Goal: Contribute content: Contribute content

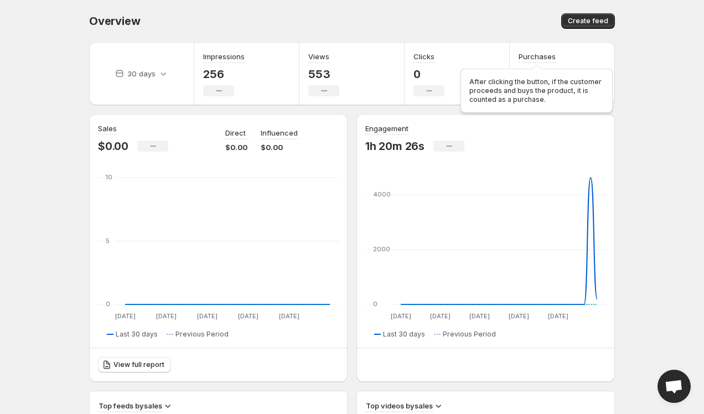
scroll to position [11, 0]
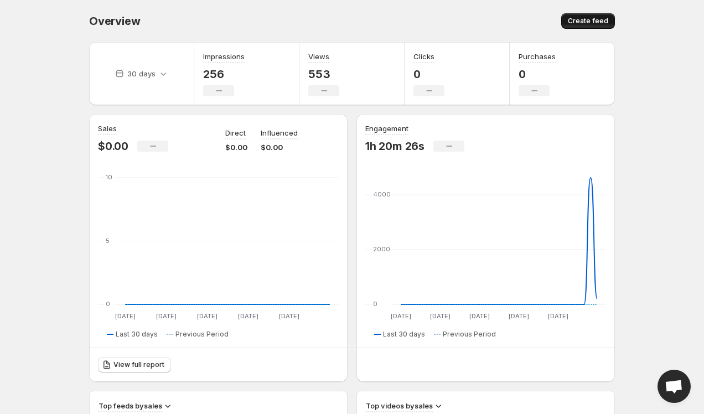
click at [575, 27] on button "Create feed" at bounding box center [588, 21] width 54 height 16
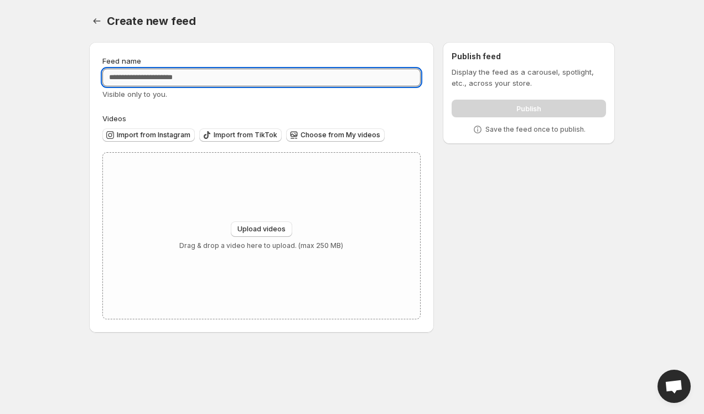
click at [258, 84] on input "Feed name" at bounding box center [261, 78] width 318 height 18
type input "*"
type input "*******"
click at [279, 230] on span "Upload videos" at bounding box center [262, 229] width 48 height 9
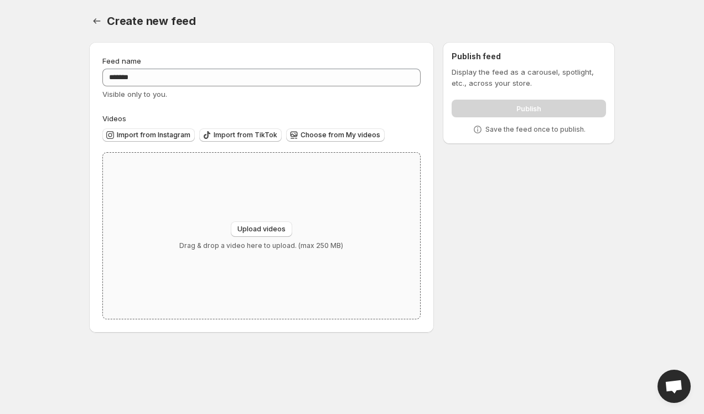
click at [228, 219] on div "Upload videos Drag & drop a video here to upload. (max 250 MB)" at bounding box center [261, 236] width 317 height 166
type input "**********"
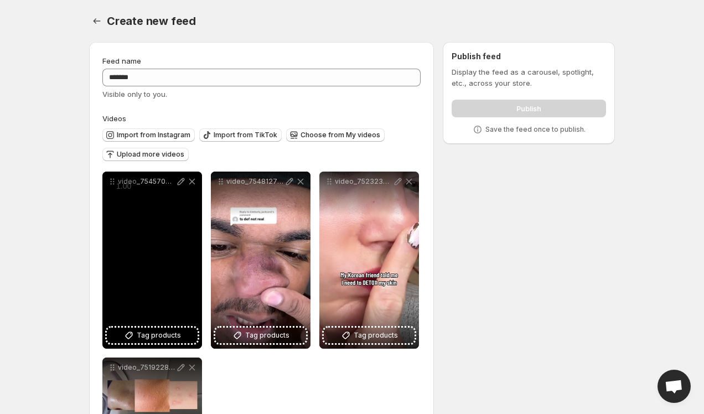
click at [177, 321] on div "video_7545709804958911758" at bounding box center [152, 260] width 100 height 177
click at [171, 329] on button "Tag products" at bounding box center [152, 336] width 91 height 16
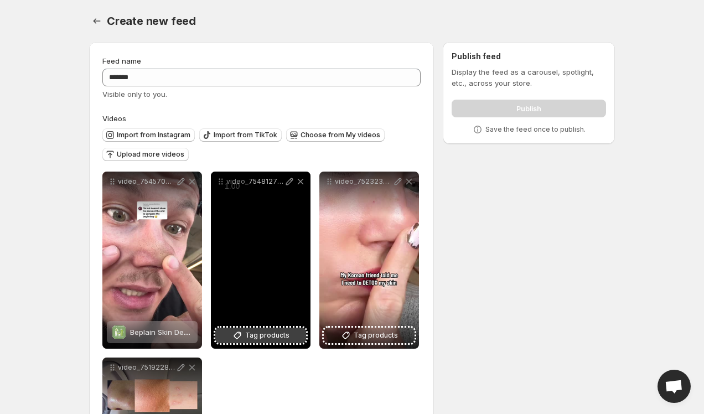
click at [270, 331] on span "Tag products" at bounding box center [267, 335] width 44 height 11
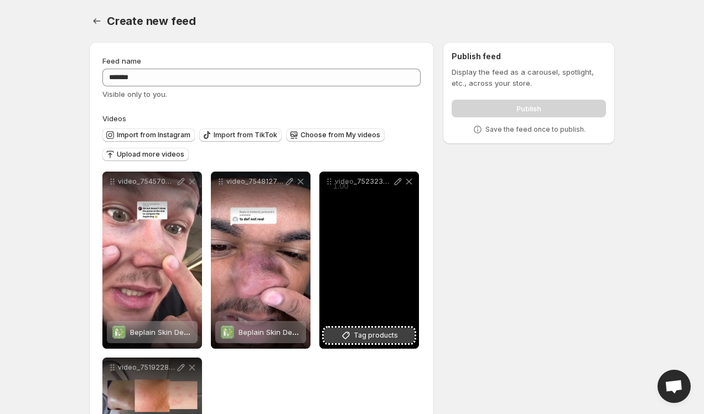
click at [373, 336] on span "Tag products" at bounding box center [376, 335] width 44 height 11
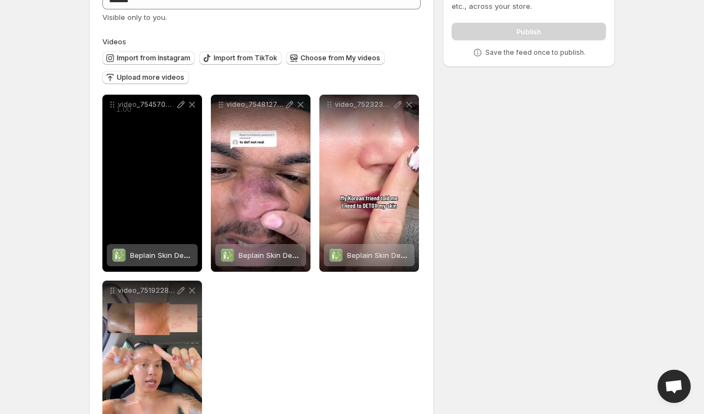
scroll to position [127, 0]
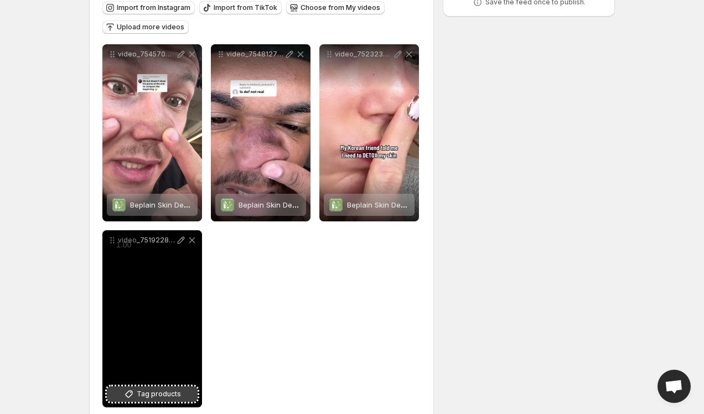
click at [152, 394] on span "Tag products" at bounding box center [159, 394] width 44 height 11
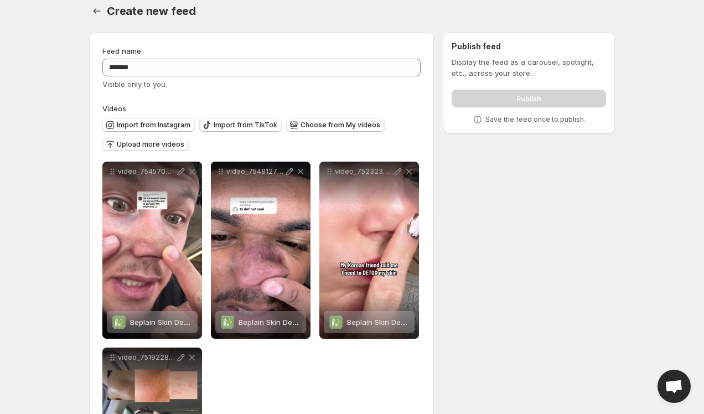
scroll to position [0, 0]
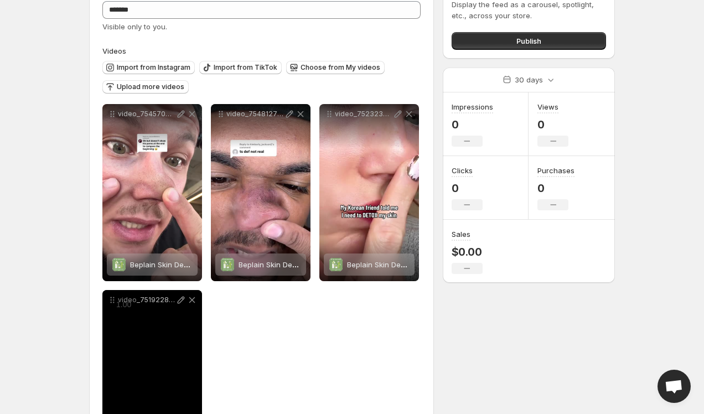
scroll to position [63, 0]
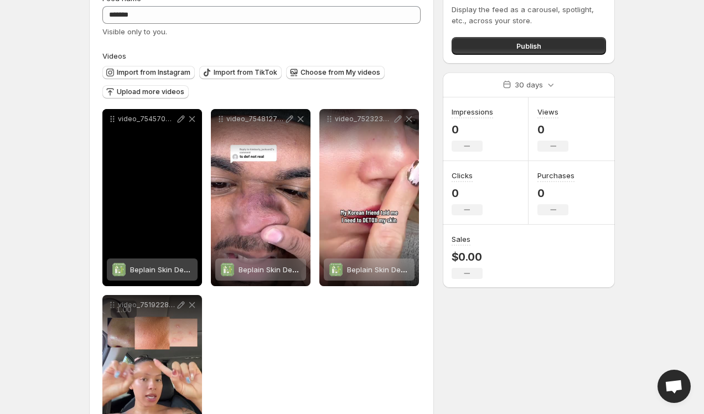
drag, startPoint x: 110, startPoint y: 305, endPoint x: 137, endPoint y: 267, distance: 46.1
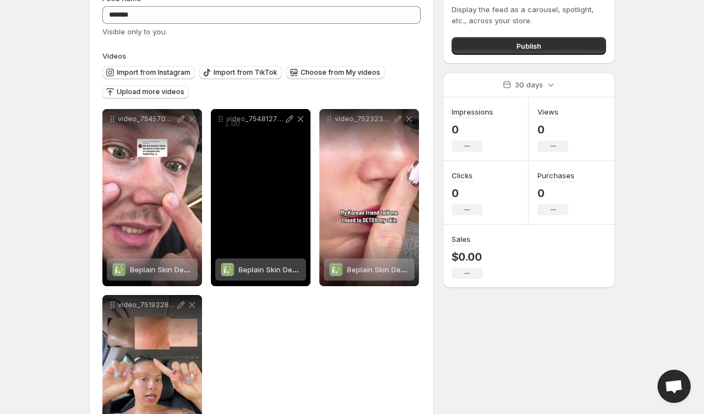
drag, startPoint x: 113, startPoint y: 305, endPoint x: 229, endPoint y: 157, distance: 187.3
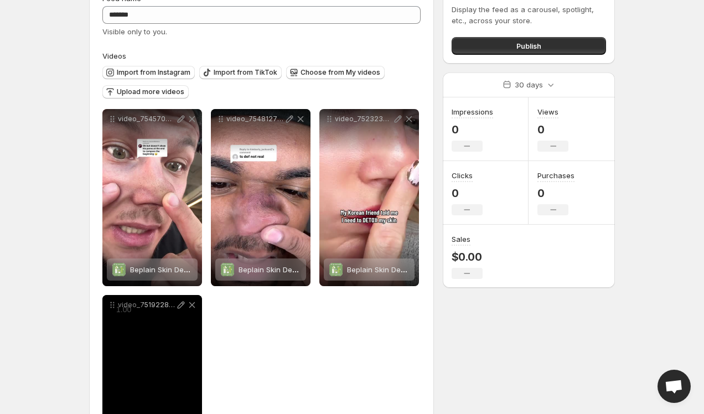
click at [111, 308] on div "1.00 « − + » ×" at bounding box center [127, 309] width 32 height 17
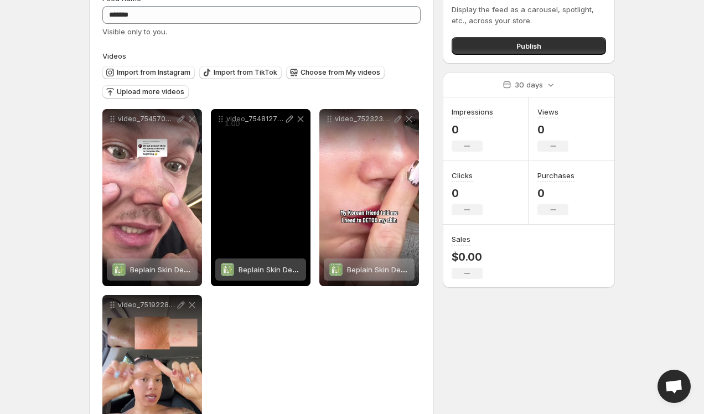
drag, startPoint x: 115, startPoint y: 310, endPoint x: 222, endPoint y: 218, distance: 141.4
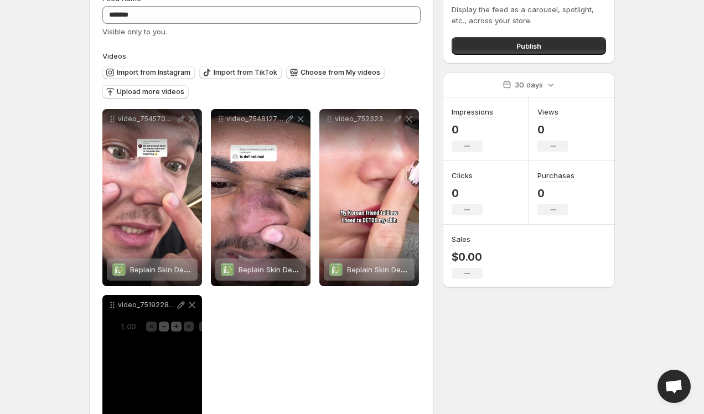
drag, startPoint x: 123, startPoint y: 310, endPoint x: 130, endPoint y: 342, distance: 32.3
click at [130, 333] on span "1.00" at bounding box center [128, 327] width 22 height 11
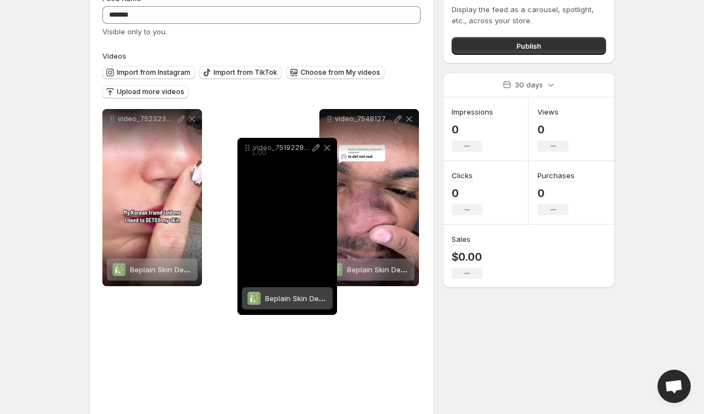
drag, startPoint x: 113, startPoint y: 306, endPoint x: 246, endPoint y: 147, distance: 206.7
click at [246, 147] on div "video_7519228479230053662 Beplain Skin Detox Trio for Filter Skin" at bounding box center [288, 226] width 100 height 177
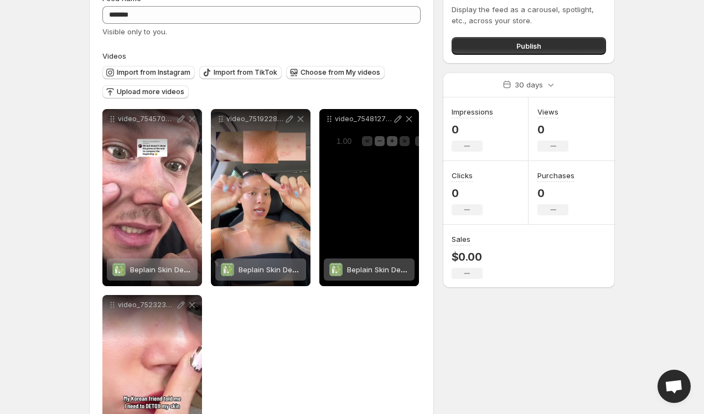
drag, startPoint x: 347, startPoint y: 125, endPoint x: 350, endPoint y: 143, distance: 18.0
click at [350, 143] on span "1.00" at bounding box center [344, 141] width 22 height 11
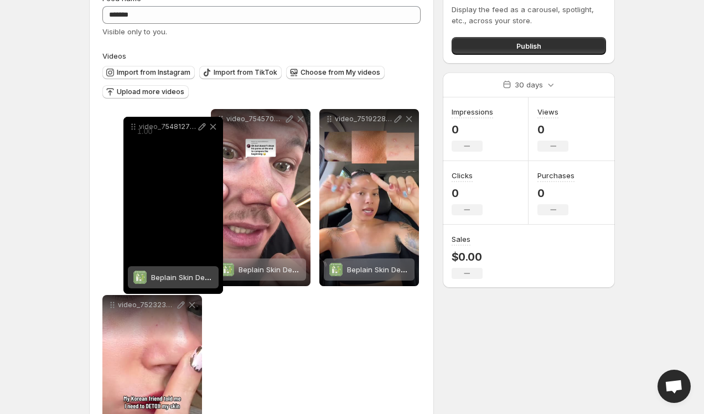
drag, startPoint x: 331, startPoint y: 121, endPoint x: 121, endPoint y: 131, distance: 210.1
click at [123, 131] on div "video_7548127109579885838 Beplain Skin Detox Trio for Filter Skin" at bounding box center [173, 205] width 100 height 177
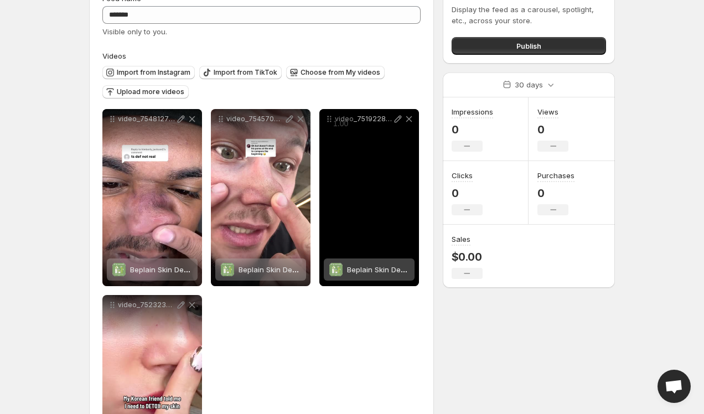
drag, startPoint x: 331, startPoint y: 121, endPoint x: 352, endPoint y: 206, distance: 87.3
drag, startPoint x: 348, startPoint y: 124, endPoint x: 348, endPoint y: 151, distance: 26.6
click at [348, 130] on span "1.00" at bounding box center [341, 123] width 22 height 11
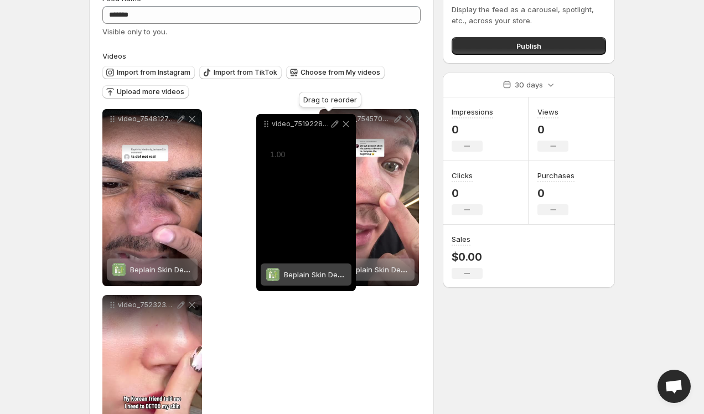
drag, startPoint x: 333, startPoint y: 120, endPoint x: 243, endPoint y: 132, distance: 91.1
click at [261, 130] on icon at bounding box center [266, 123] width 11 height 11
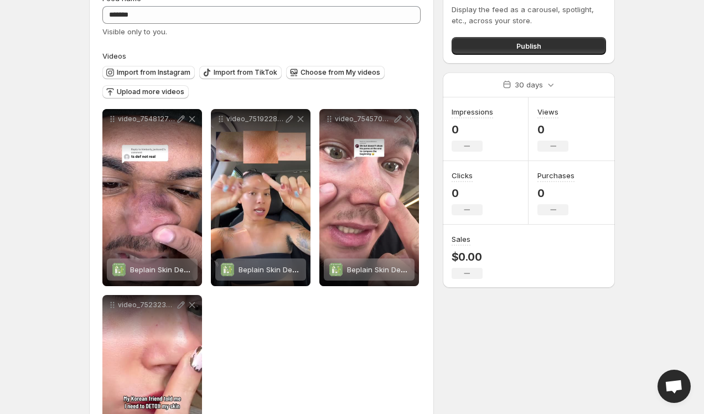
scroll to position [0, 0]
